Goal: Information Seeking & Learning: Find contact information

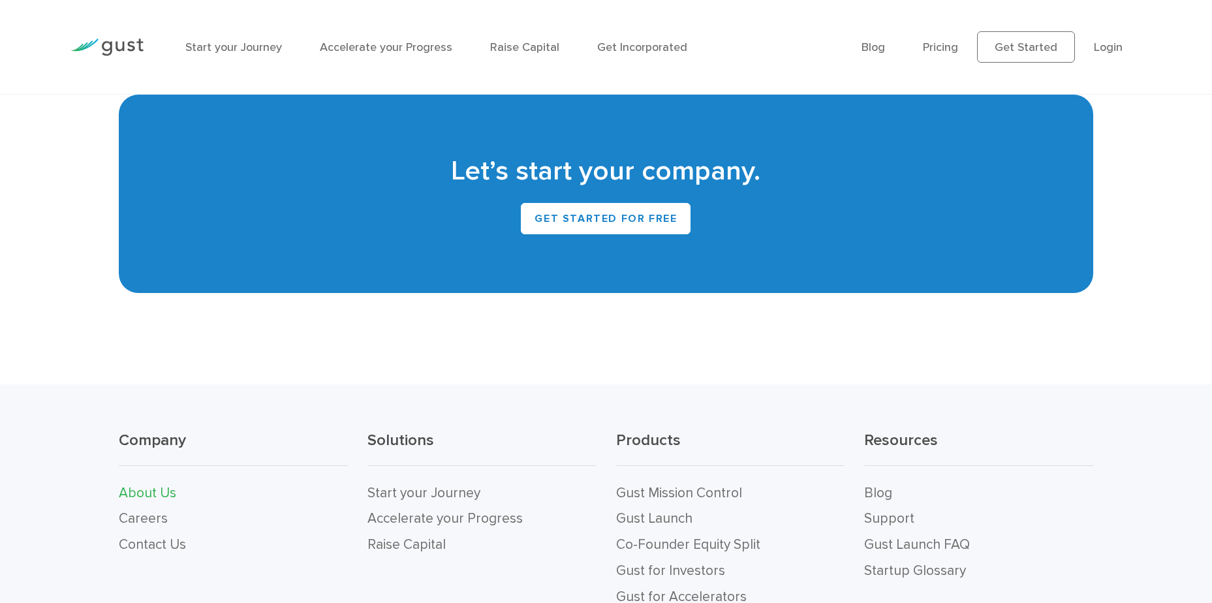
scroll to position [1450, 0]
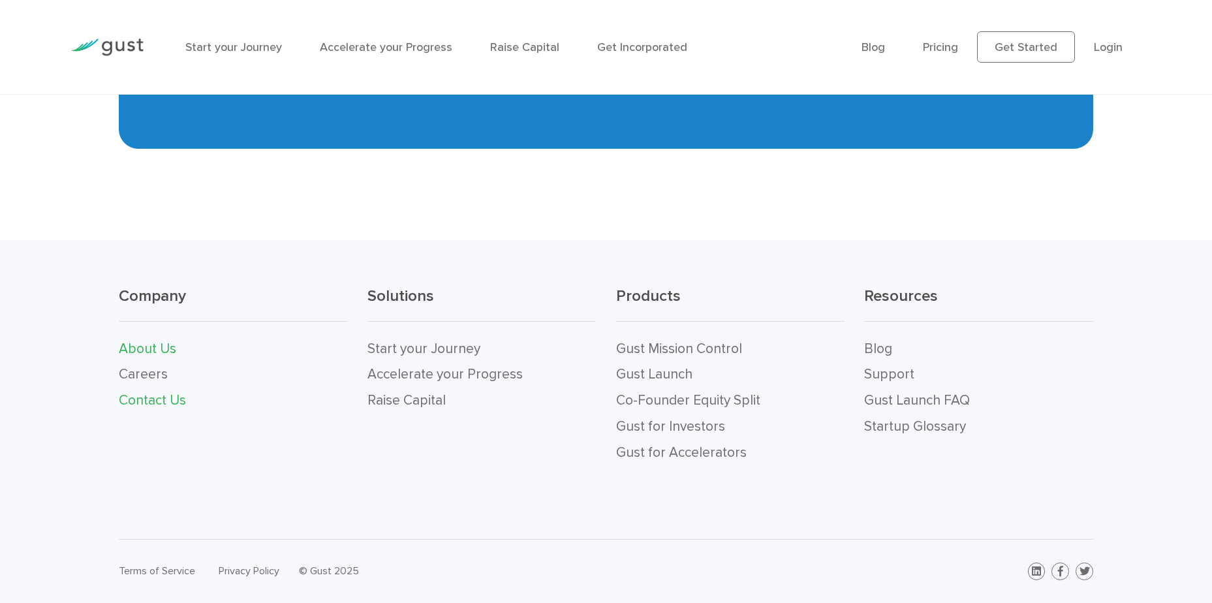
click at [182, 401] on link "Contact Us" at bounding box center [152, 400] width 67 height 16
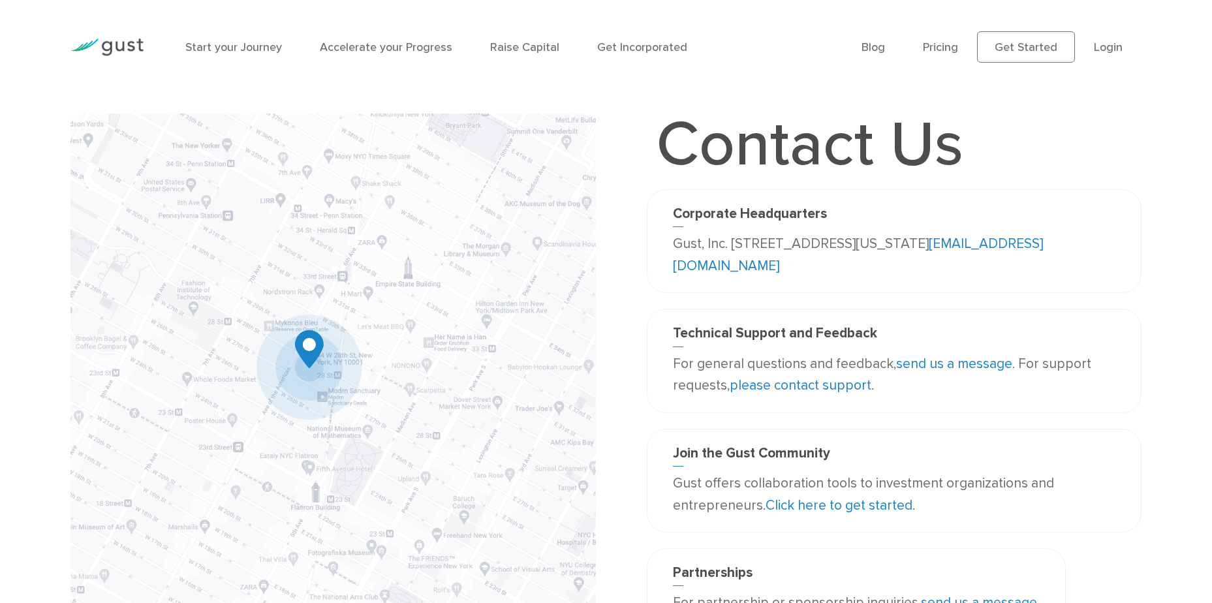
drag, startPoint x: 656, startPoint y: 243, endPoint x: 979, endPoint y: 246, distance: 322.4
click at [979, 246] on div "Corporate Headquarters Gust, Inc. 188 Grand Street Second Floor New York, NY 10…" at bounding box center [894, 241] width 495 height 104
copy p "Gust, Inc. 188 Grand Street Second Floor New York,"
